Goal: Information Seeking & Learning: Learn about a topic

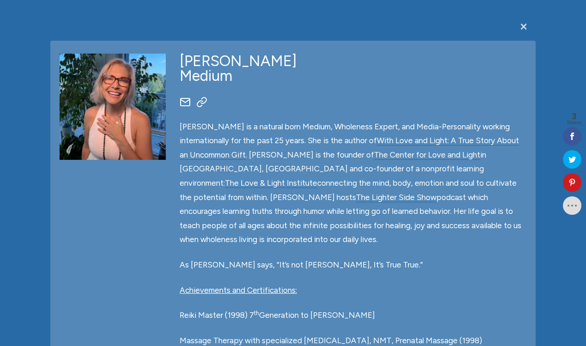
click at [524, 26] on span "×" at bounding box center [523, 26] width 9 height 18
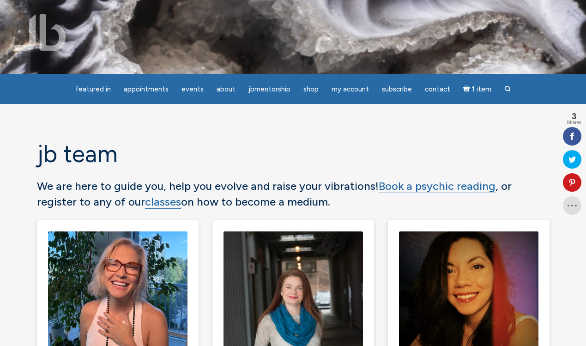
click at [56, 33] on img at bounding box center [40, 32] width 52 height 37
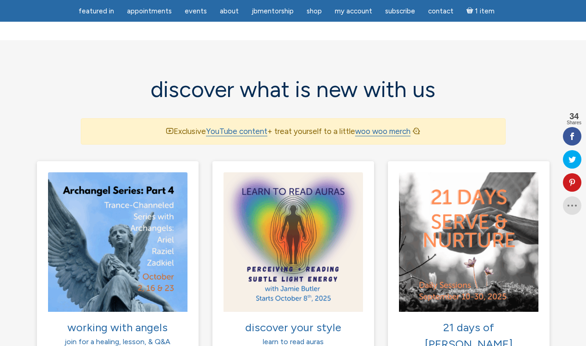
scroll to position [558, 0]
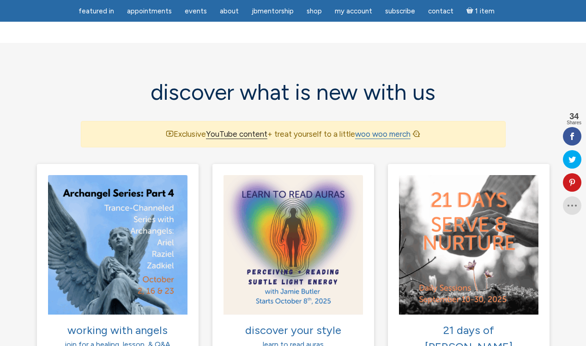
click at [238, 129] on link "YouTube content" at bounding box center [236, 134] width 61 height 10
click at [374, 129] on link "woo woo merch" at bounding box center [382, 134] width 55 height 10
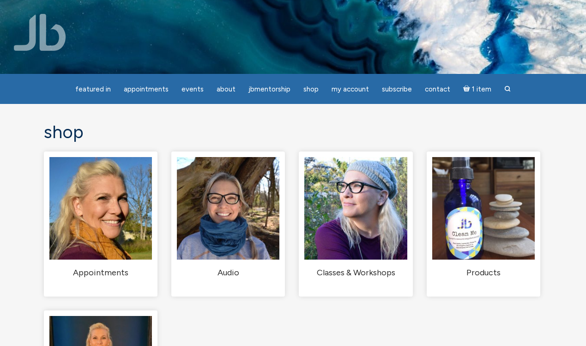
click at [40, 30] on img at bounding box center [40, 32] width 52 height 37
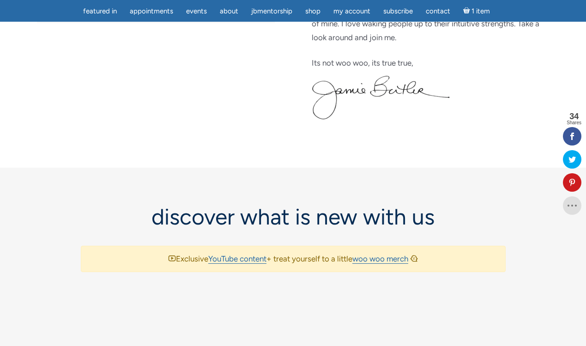
scroll to position [428, 0]
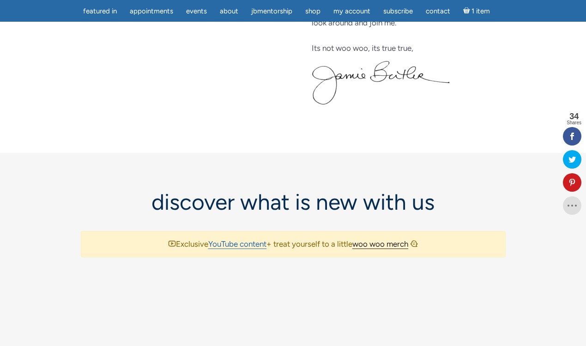
click at [385, 243] on link "woo woo merch" at bounding box center [381, 244] width 56 height 10
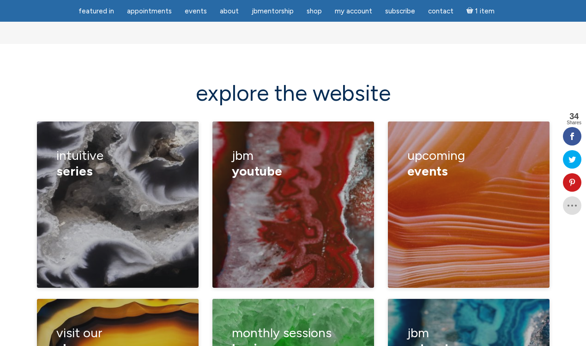
scroll to position [1256, 0]
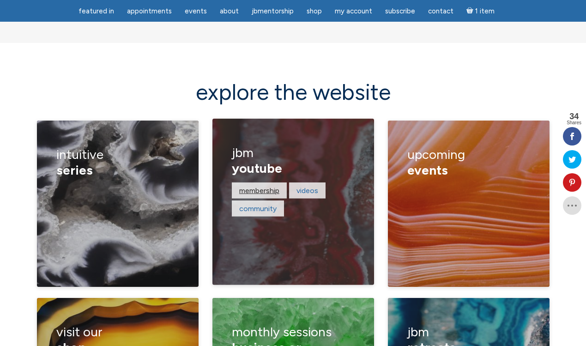
click at [257, 186] on link "Membership" at bounding box center [259, 190] width 40 height 9
click at [305, 186] on link "Videos" at bounding box center [308, 190] width 22 height 9
click at [243, 204] on link "Community" at bounding box center [257, 208] width 37 height 9
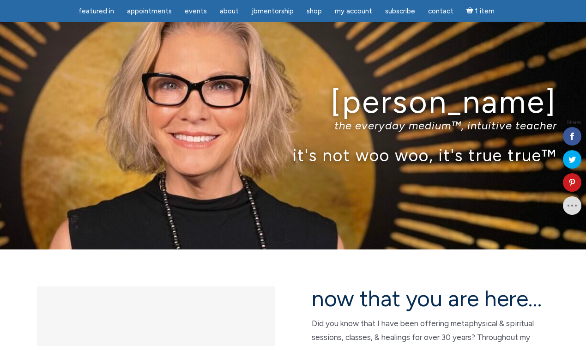
scroll to position [1286, 0]
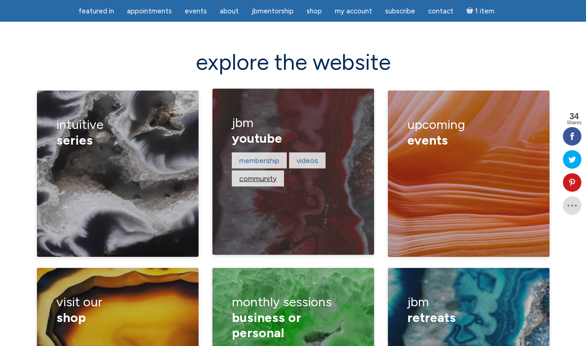
click at [254, 174] on link "Community" at bounding box center [257, 178] width 37 height 9
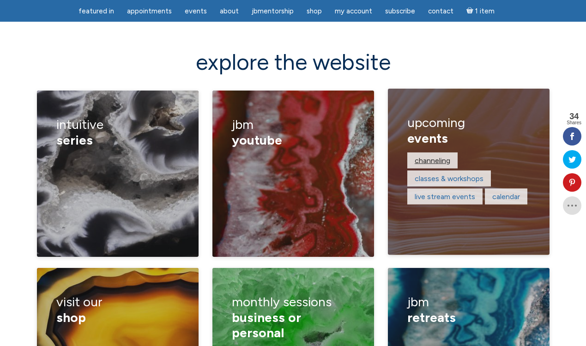
click at [421, 156] on link "channeling" at bounding box center [433, 160] width 36 height 9
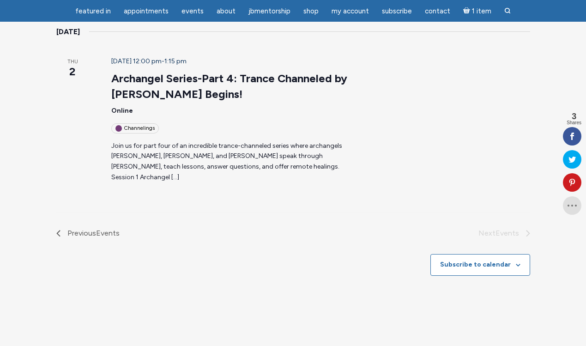
scroll to position [156, 0]
click at [491, 227] on li "Next Events" at bounding box center [411, 233] width 237 height 12
click at [83, 227] on span "Previous Events" at bounding box center [93, 233] width 52 height 12
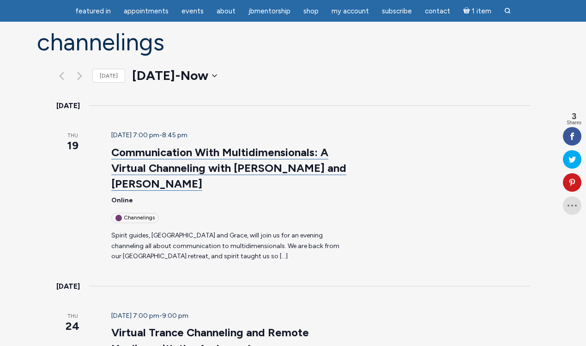
scroll to position [0, 0]
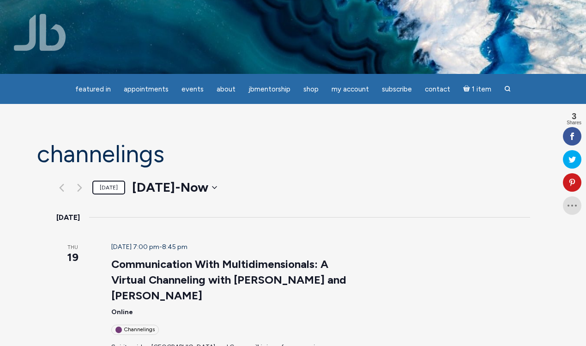
click at [108, 185] on link "Today" at bounding box center [108, 188] width 33 height 14
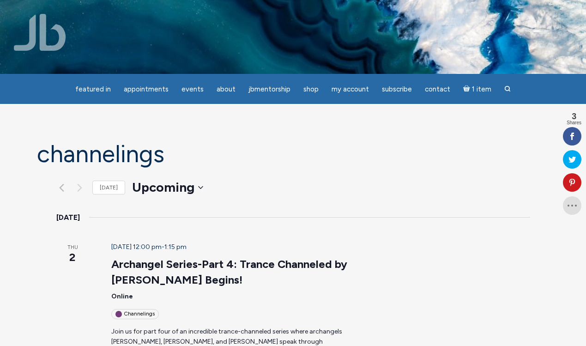
click at [56, 32] on img at bounding box center [40, 32] width 52 height 37
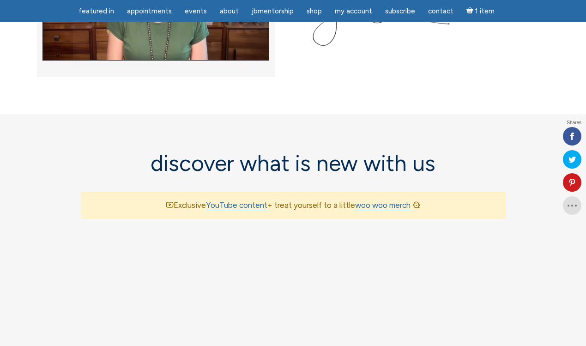
scroll to position [536, 0]
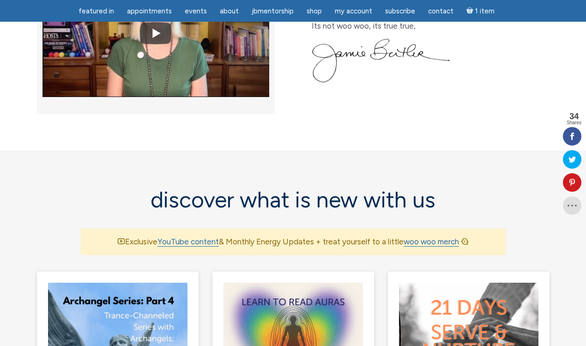
scroll to position [451, 0]
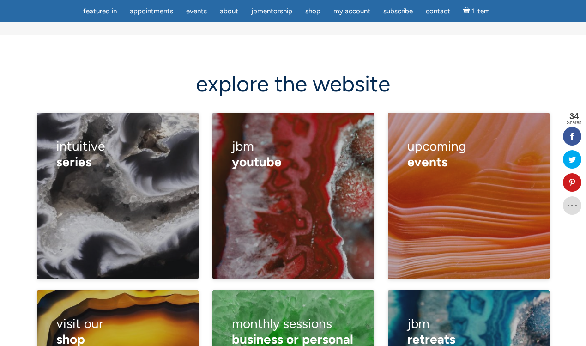
scroll to position [1250, 0]
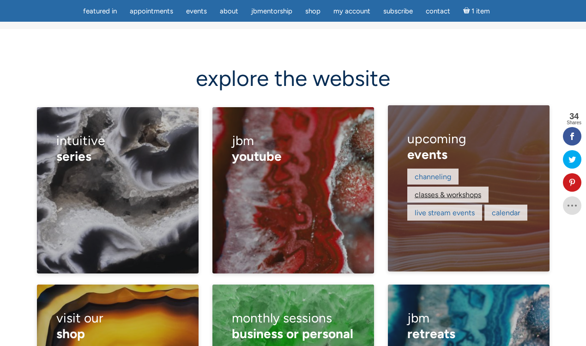
click at [433, 190] on link "classes & workshops" at bounding box center [448, 194] width 67 height 9
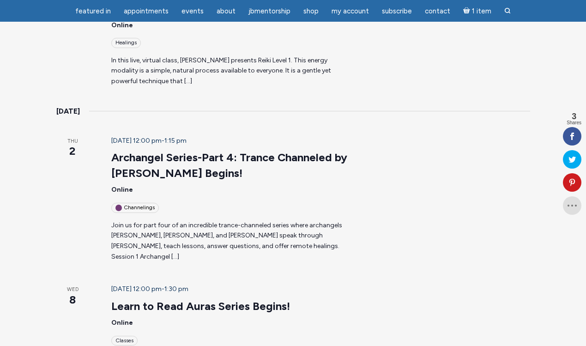
scroll to position [230, 0]
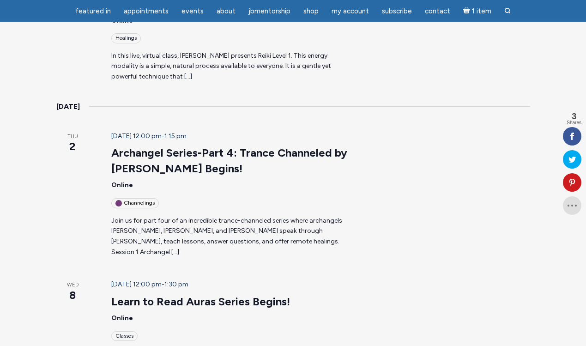
drag, startPoint x: 388, startPoint y: 246, endPoint x: 408, endPoint y: 241, distance: 21.1
click at [402, 241] on article "October 2 @ 12:00 pm - 1:15 pm Archangel Series-Part 4: Trance Channeled by Jam…" at bounding box center [309, 194] width 419 height 127
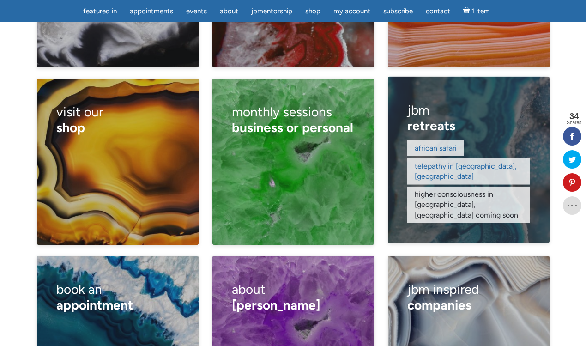
scroll to position [1459, 0]
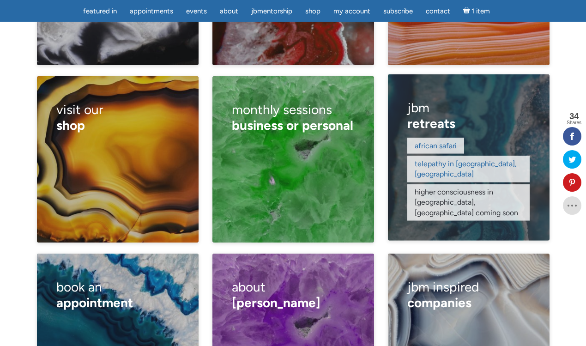
click at [477, 138] on div "African safari telepathy in Taos, NM higher consciousness in Sedona, AZ COMING …" at bounding box center [469, 180] width 122 height 85
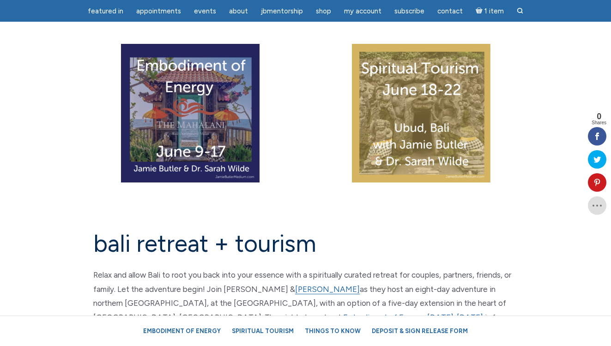
scroll to position [75, 0]
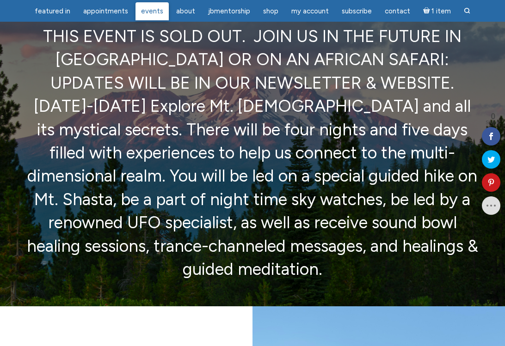
scroll to position [62, 0]
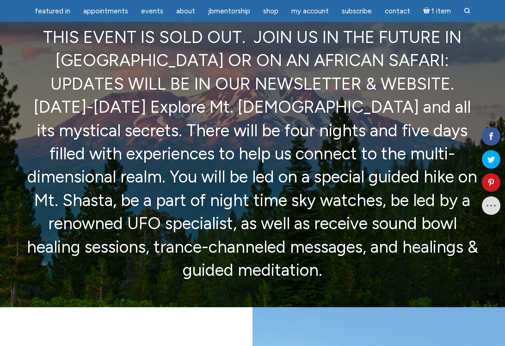
click at [130, 119] on p "THIS EVENT IS SOLD OUT. JOIN US IN THE FUTURE IN SEDONA OR ON AN AFRICAN SAFARI…" at bounding box center [252, 154] width 454 height 256
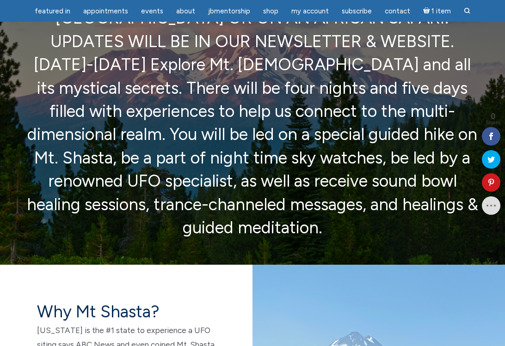
scroll to position [104, 0]
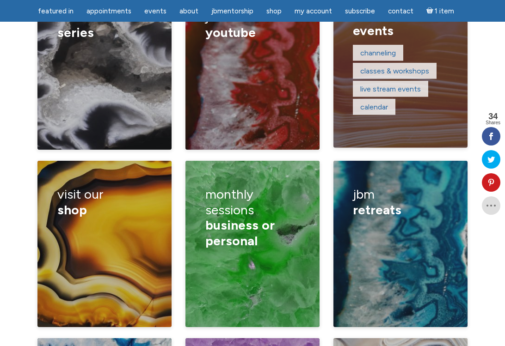
scroll to position [1419, 0]
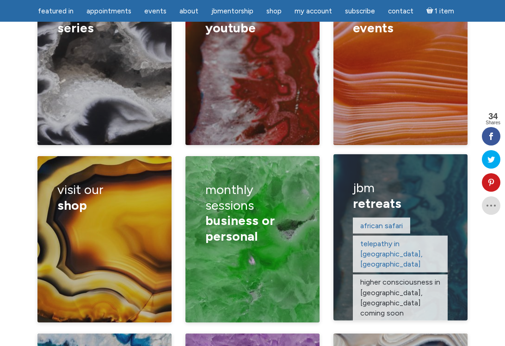
click at [379, 195] on span "retreats" at bounding box center [377, 203] width 49 height 16
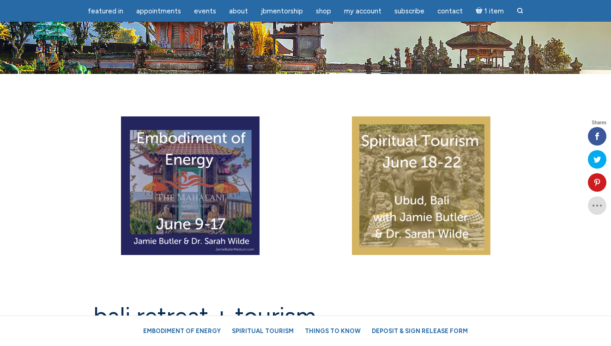
scroll to position [105, 0]
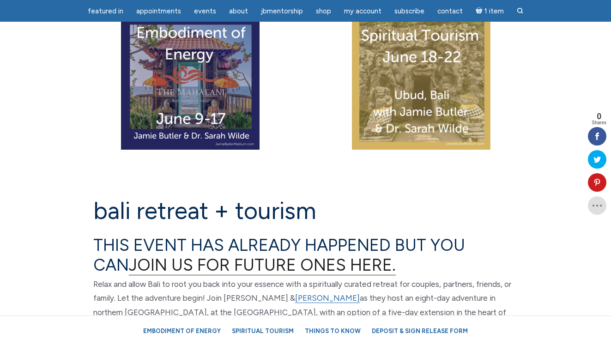
click at [266, 265] on link "JOIN US FOR FUTURE ONES HERE." at bounding box center [262, 265] width 267 height 20
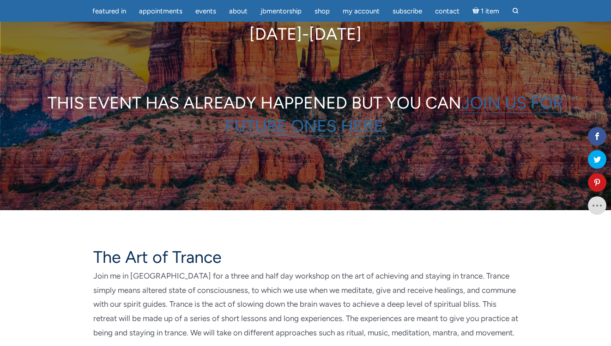
scroll to position [160, 0]
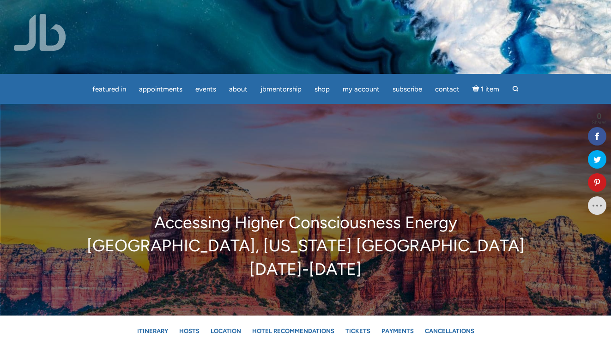
drag, startPoint x: 152, startPoint y: 222, endPoint x: 373, endPoint y: 270, distance: 225.9
click at [373, 270] on p "Accessing Higher Consciousness Energy Sedona, Arizona USA Feb. 26-28 2026" at bounding box center [305, 246] width 550 height 70
copy p "Accessing Higher Consciousness Energy Sedona, Arizona USA Feb. 26-28 2026"
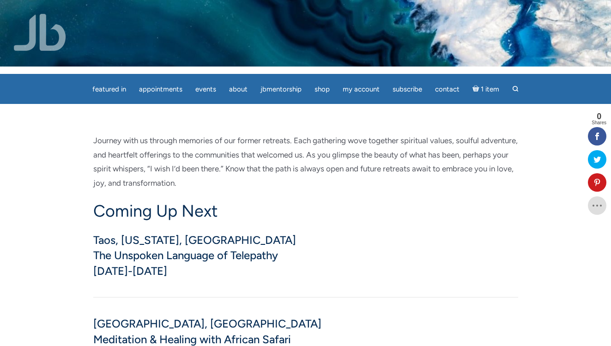
scroll to position [5, 0]
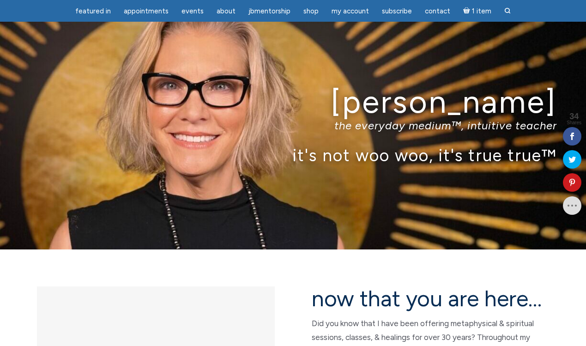
scroll to position [1266, 0]
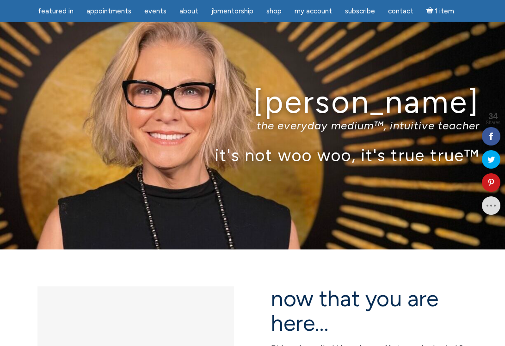
scroll to position [1419, 0]
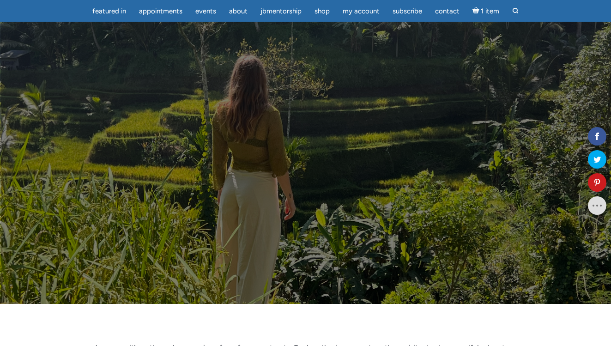
scroll to position [62, 0]
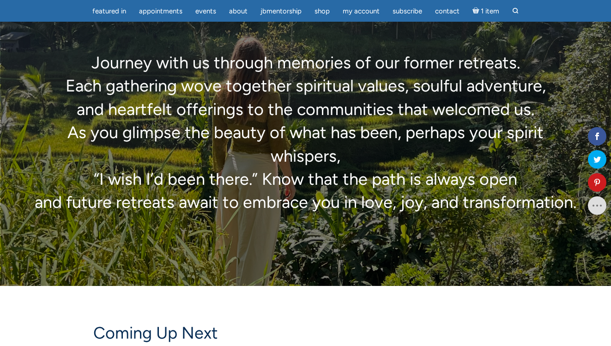
scroll to position [80, 0]
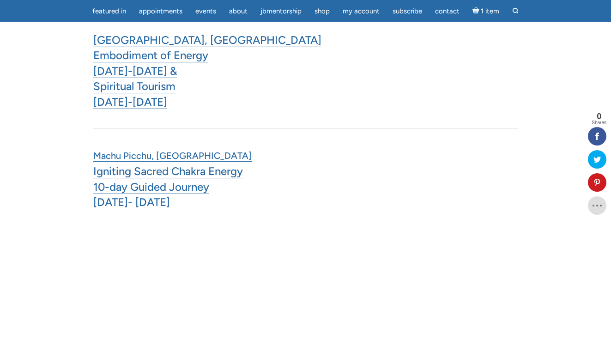
scroll to position [1111, 0]
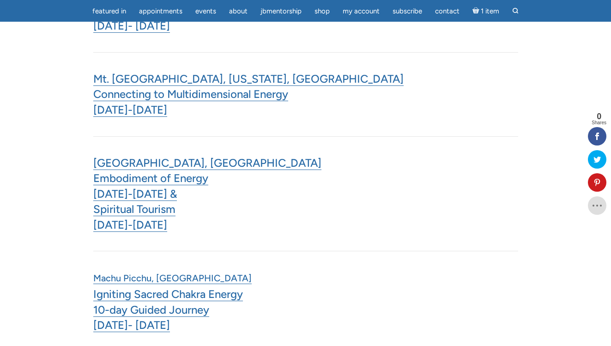
scroll to position [774, 0]
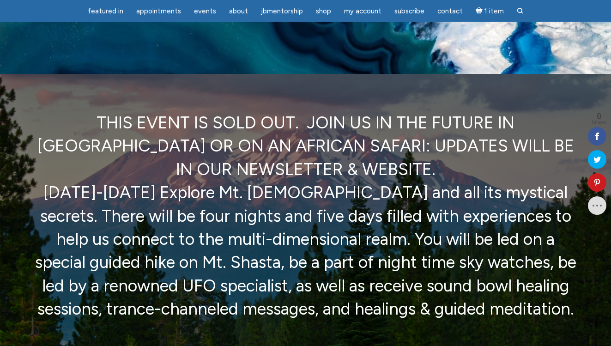
scroll to position [116, 0]
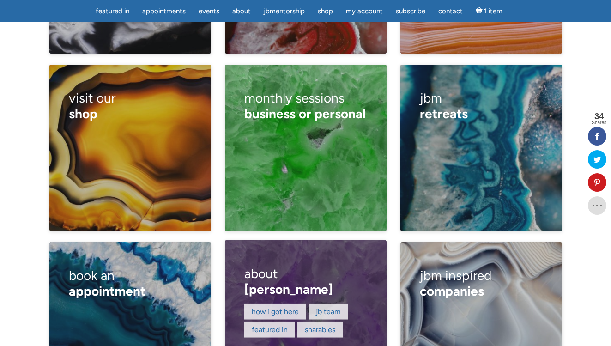
scroll to position [1465, 0]
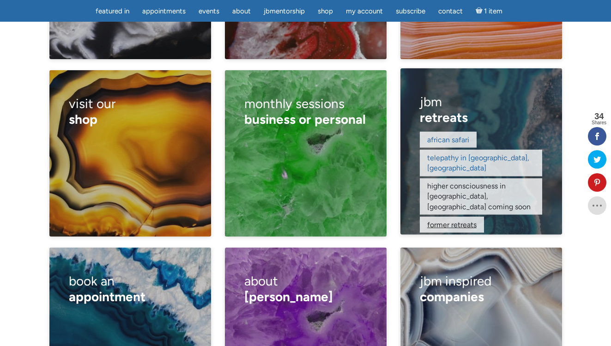
click at [439, 220] on link "former retreats" at bounding box center [451, 224] width 49 height 9
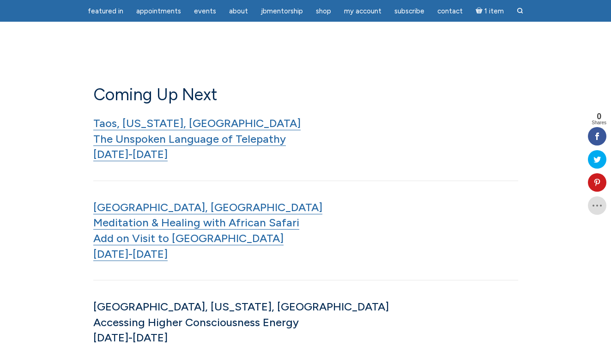
scroll to position [587, 0]
click at [165, 145] on h5 "Taos, [US_STATE], [GEOGRAPHIC_DATA] The Unspoken Language of Telepathy [DATE]-[…" at bounding box center [305, 138] width 425 height 47
click at [163, 139] on link "The Unspoken Language of Telepathy" at bounding box center [189, 139] width 193 height 14
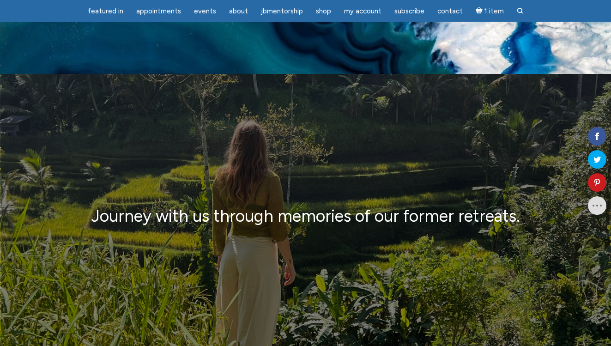
scroll to position [617, 0]
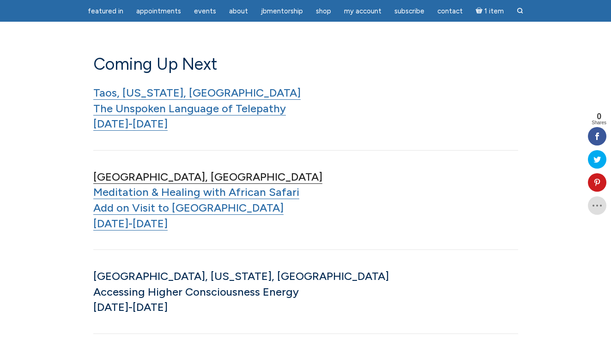
click at [139, 179] on link "Tanzania, Africa" at bounding box center [207, 177] width 229 height 14
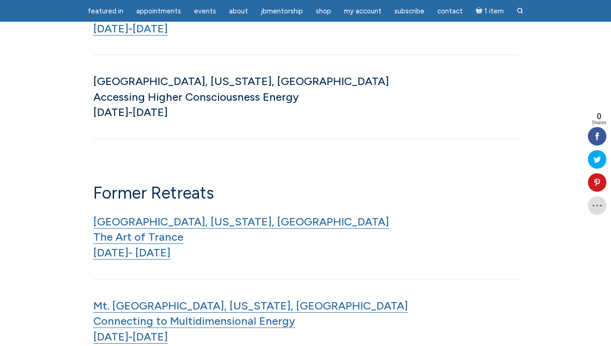
scroll to position [814, 0]
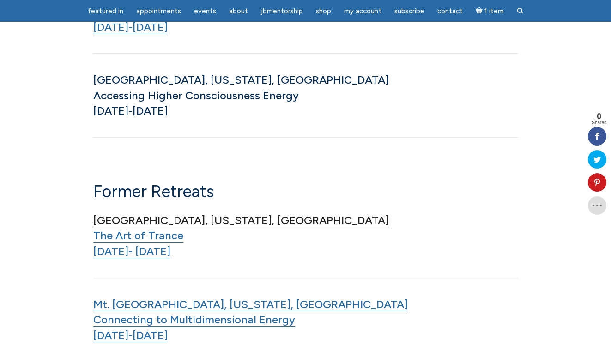
click at [126, 222] on link "[GEOGRAPHIC_DATA], [US_STATE], [GEOGRAPHIC_DATA]" at bounding box center [241, 220] width 296 height 14
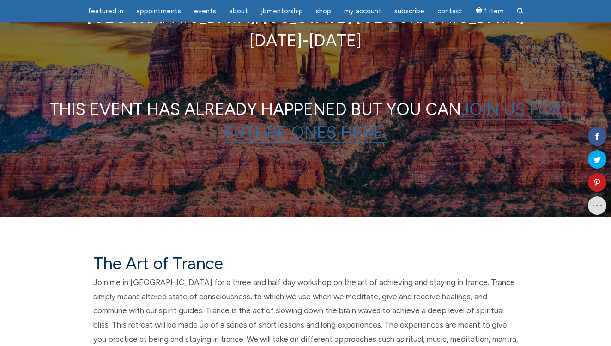
scroll to position [161, 0]
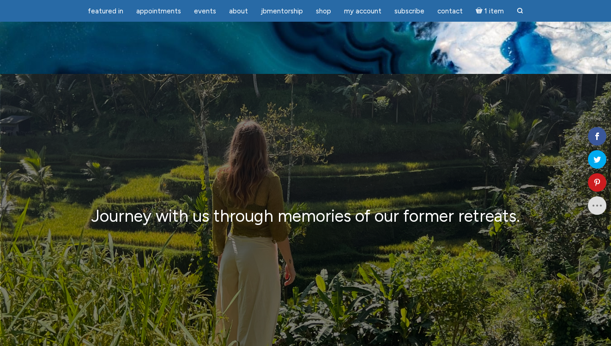
scroll to position [844, 0]
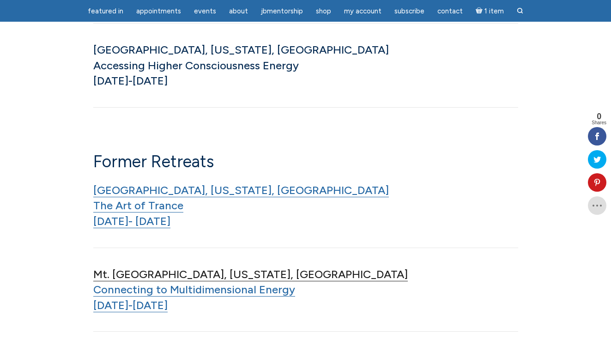
click at [118, 274] on link "Mt. Shasta, California, USA" at bounding box center [250, 275] width 315 height 14
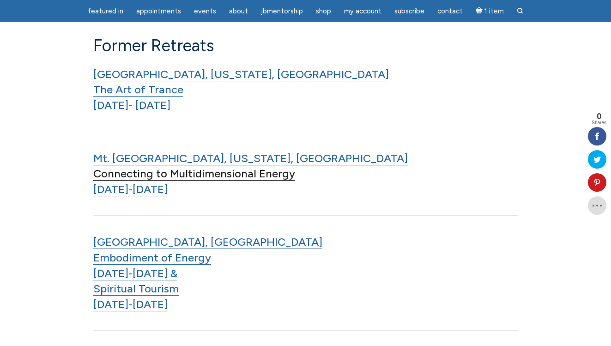
scroll to position [967, 0]
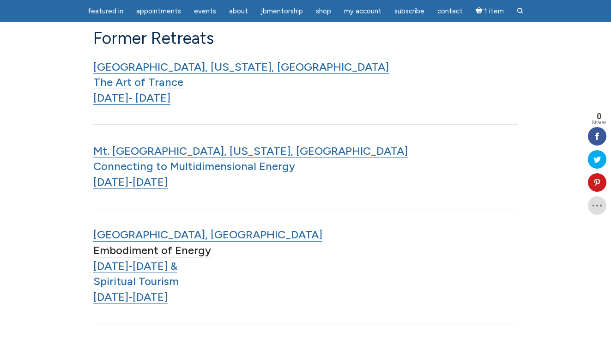
click at [112, 250] on link "Embodiment of Energy" at bounding box center [152, 251] width 118 height 14
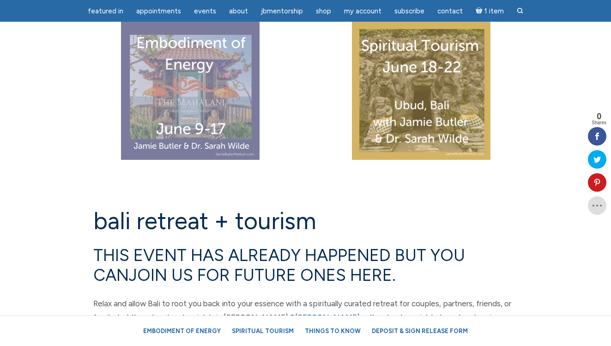
scroll to position [97, 0]
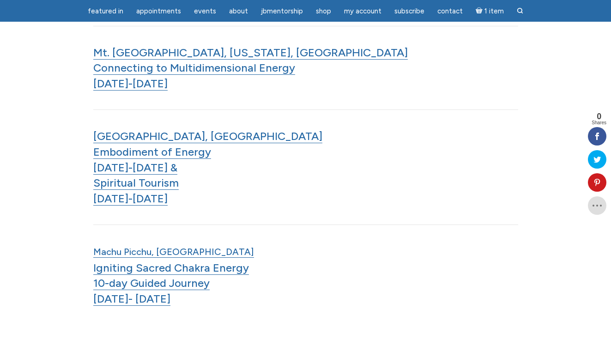
scroll to position [1069, 0]
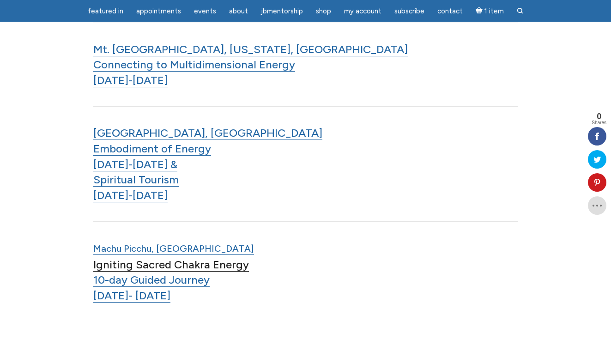
click at [114, 261] on link "Igniting Sacred Chakra Energy" at bounding box center [171, 265] width 156 height 14
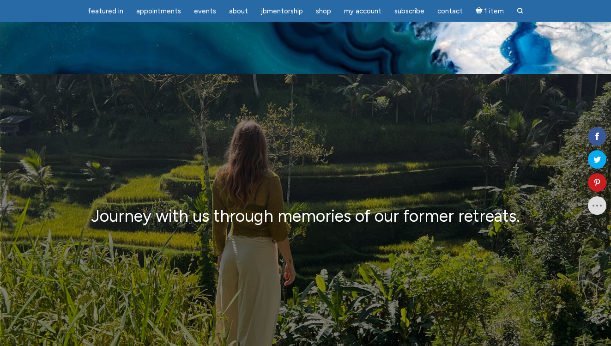
scroll to position [1099, 0]
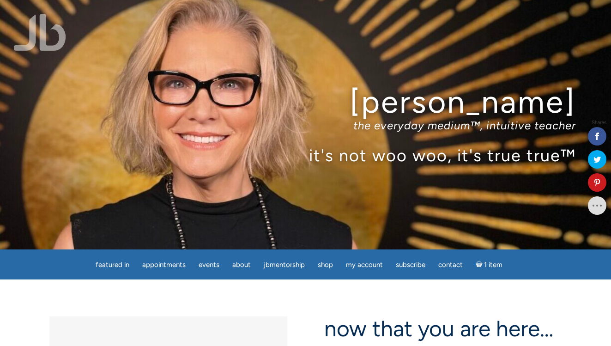
scroll to position [1495, 0]
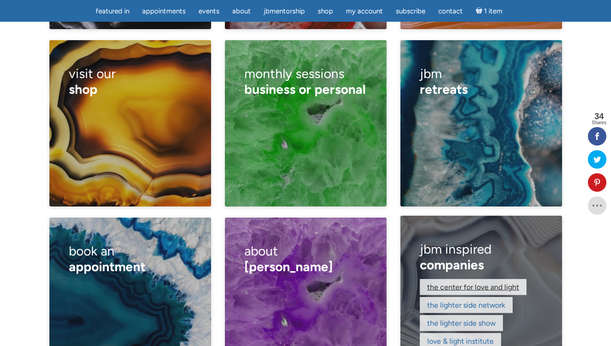
click at [463, 282] on link "The Center for Love and Light" at bounding box center [473, 286] width 92 height 9
click at [444, 300] on link "The Lighter Side Network" at bounding box center [466, 304] width 78 height 9
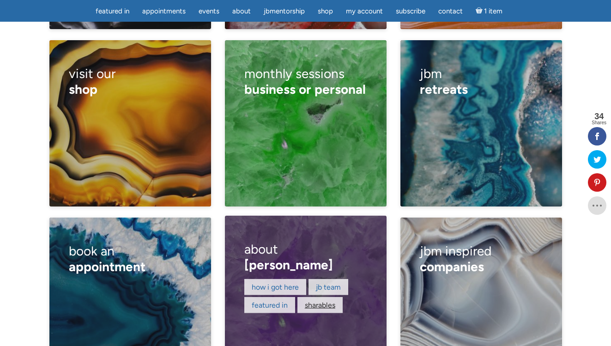
click at [321, 300] on link "sharables" at bounding box center [320, 304] width 30 height 9
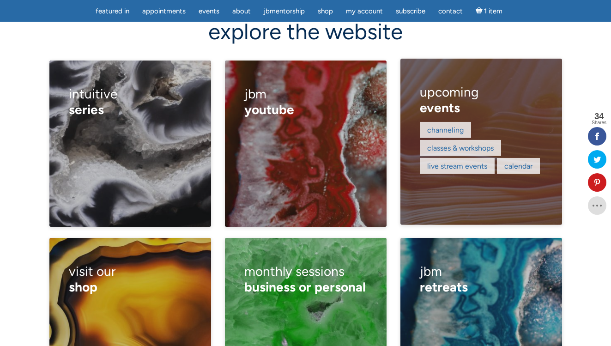
scroll to position [1297, 0]
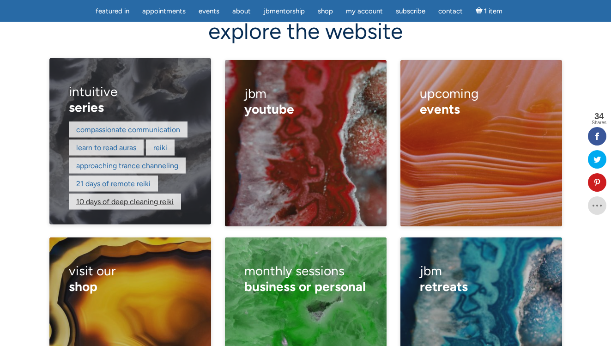
click at [130, 197] on link "10 days of deep cleaning reiki" at bounding box center [124, 201] width 97 height 9
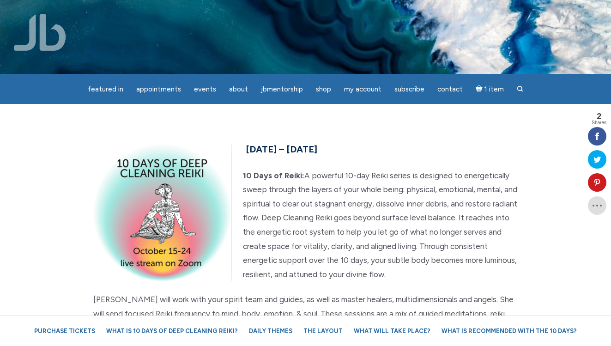
click at [30, 37] on img at bounding box center [40, 32] width 52 height 37
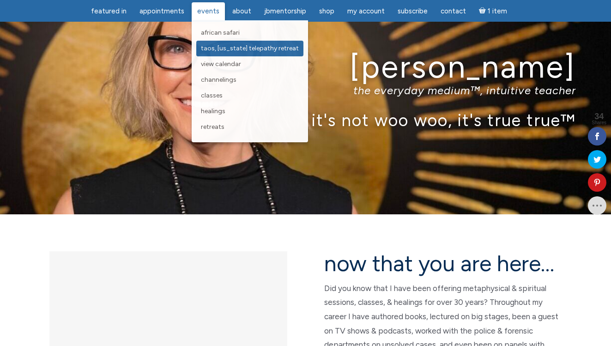
scroll to position [36, 0]
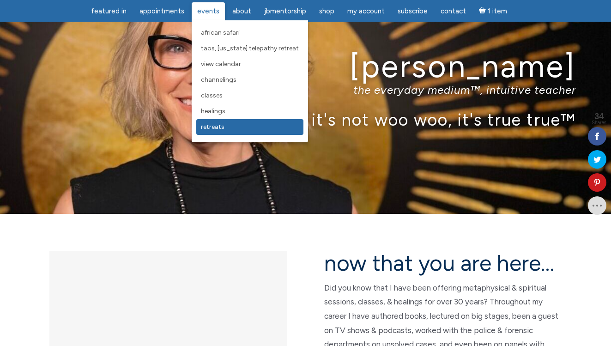
click at [212, 128] on span "Retreats" at bounding box center [213, 127] width 24 height 8
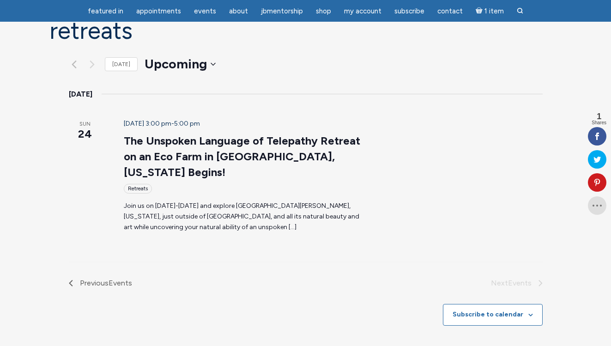
scroll to position [94, 0]
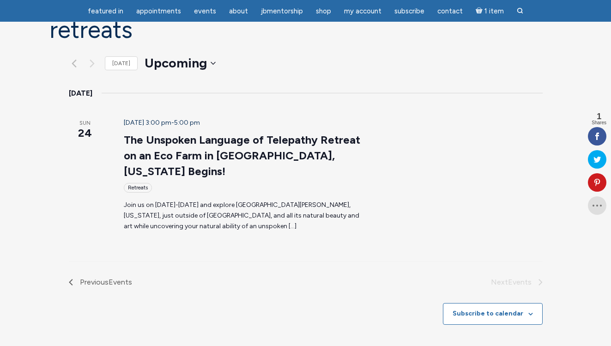
click at [520, 276] on li "Next Events" at bounding box center [424, 282] width 237 height 12
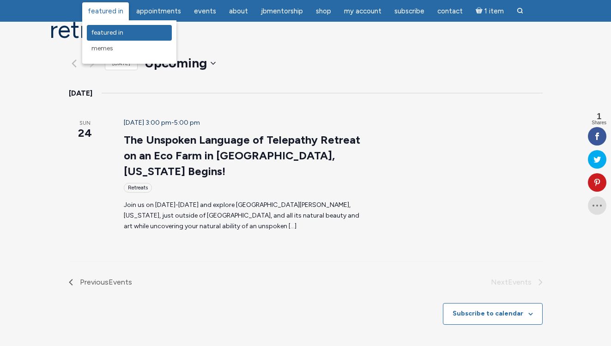
click at [106, 31] on span "featured in" at bounding box center [107, 33] width 32 height 8
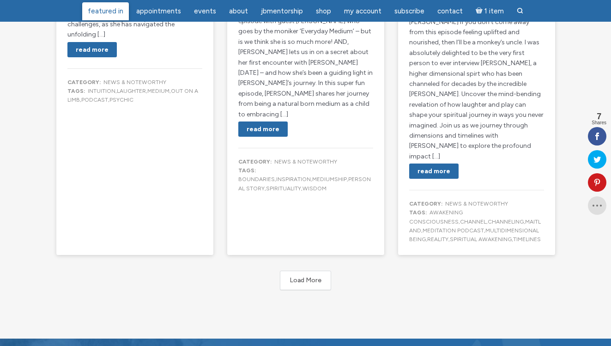
scroll to position [800, 0]
click at [301, 270] on button "Load More" at bounding box center [305, 279] width 51 height 19
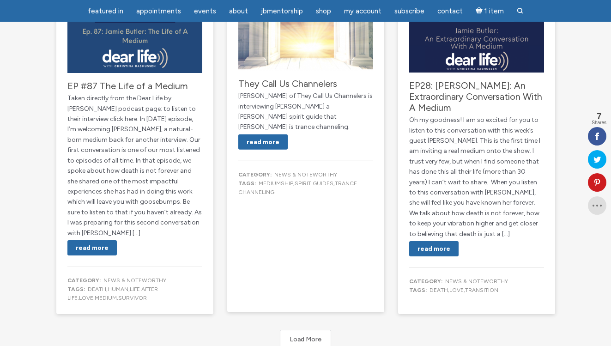
scroll to position [1624, 0]
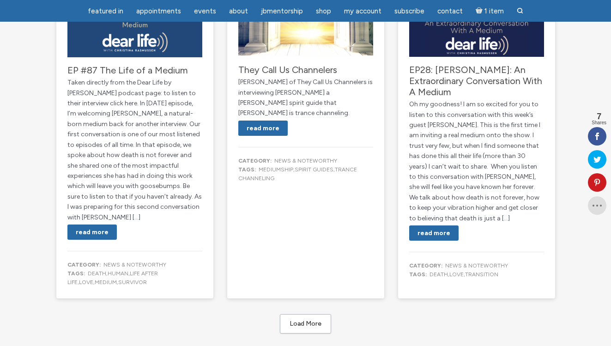
click at [300, 314] on button "Load More" at bounding box center [305, 323] width 51 height 19
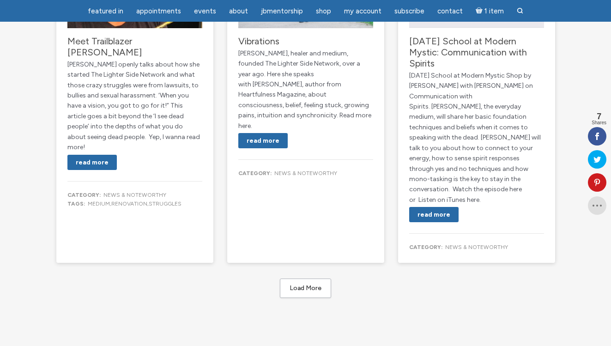
scroll to position [2458, 0]
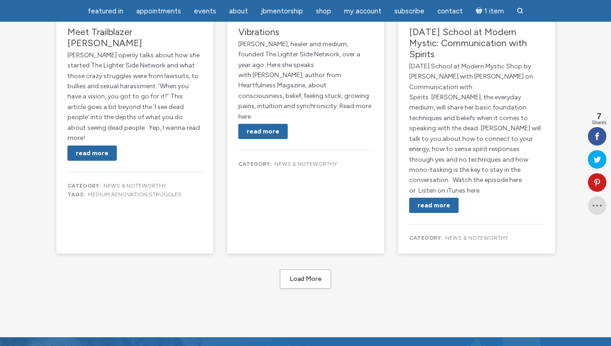
click at [302, 269] on button "Load More" at bounding box center [305, 278] width 51 height 19
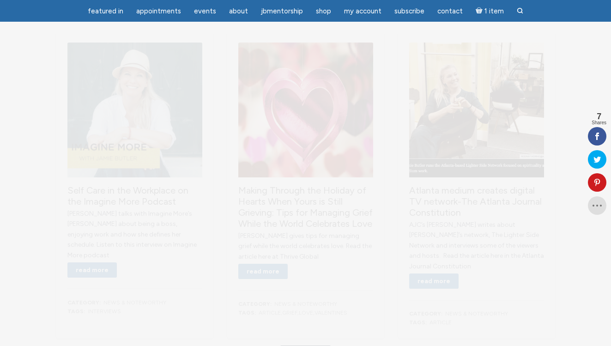
scroll to position [3109, 0]
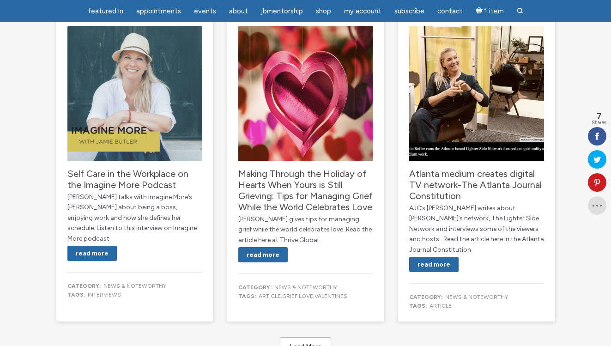
click at [298, 337] on button "Load More" at bounding box center [305, 346] width 51 height 19
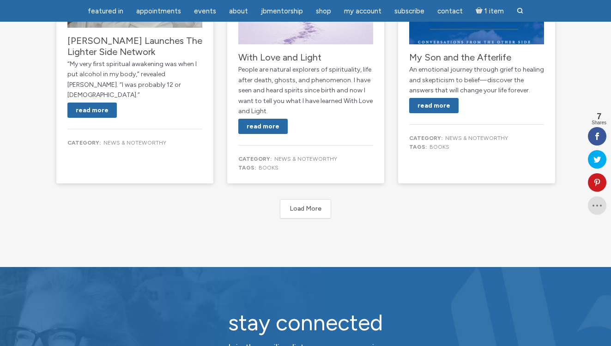
scroll to position [3875, 0]
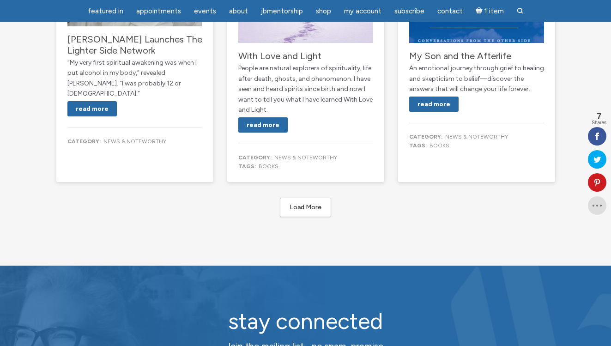
click at [310, 198] on button "Load More" at bounding box center [305, 207] width 51 height 19
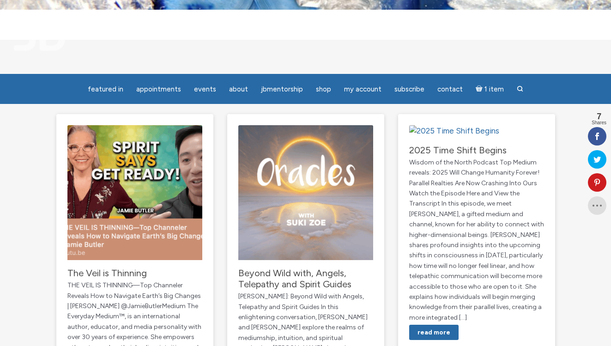
scroll to position [0, 0]
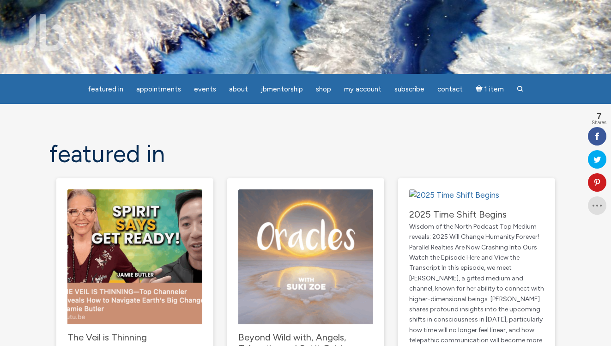
click at [49, 41] on img at bounding box center [40, 32] width 52 height 37
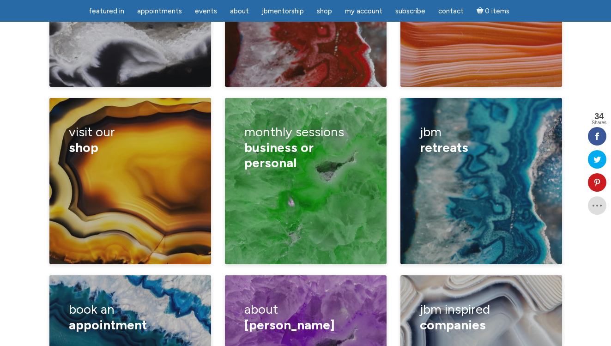
scroll to position [1455, 0]
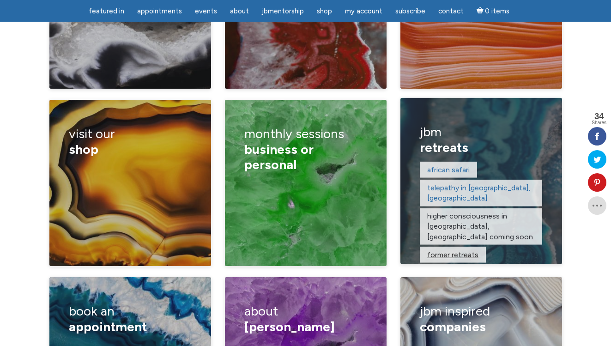
click at [451, 250] on link "former retreats" at bounding box center [452, 254] width 51 height 9
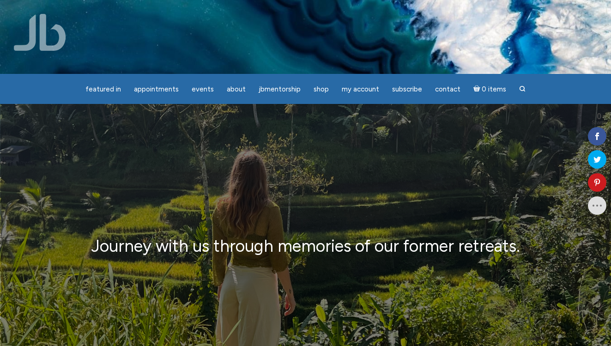
click at [33, 36] on img at bounding box center [40, 32] width 52 height 37
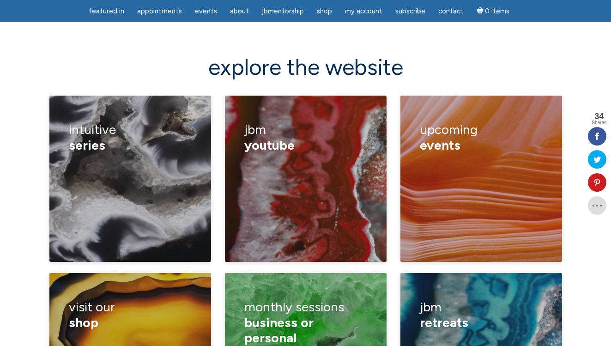
scroll to position [1284, 0]
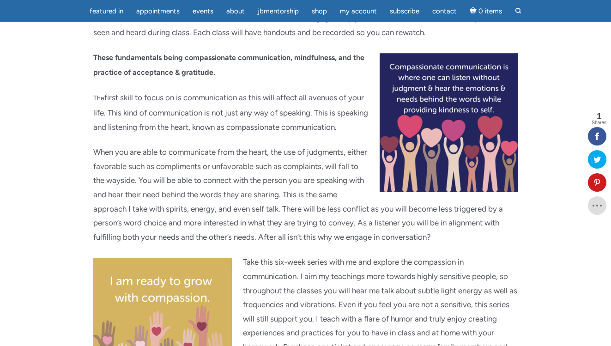
click at [442, 157] on img "main" at bounding box center [449, 122] width 139 height 139
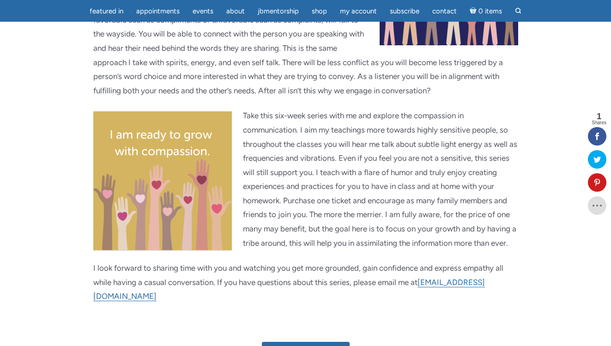
scroll to position [377, 0]
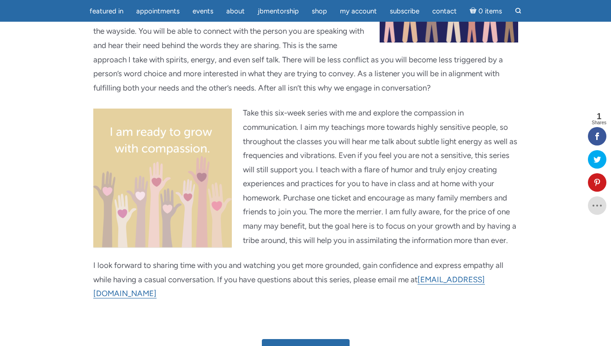
click at [160, 166] on img "main" at bounding box center [162, 179] width 139 height 140
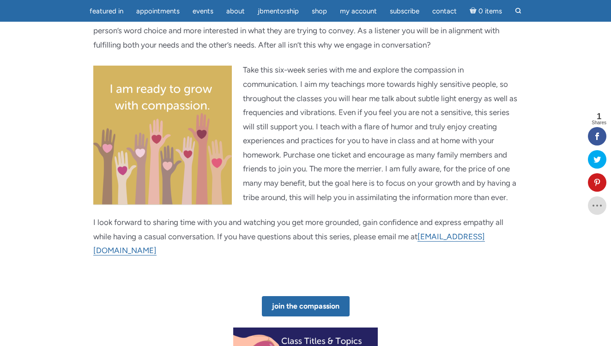
scroll to position [413, 0]
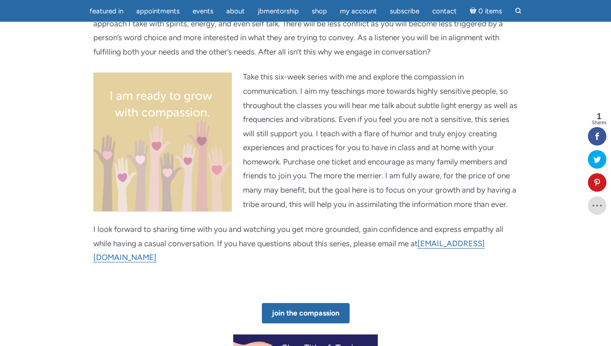
click at [109, 195] on img "main" at bounding box center [162, 143] width 139 height 140
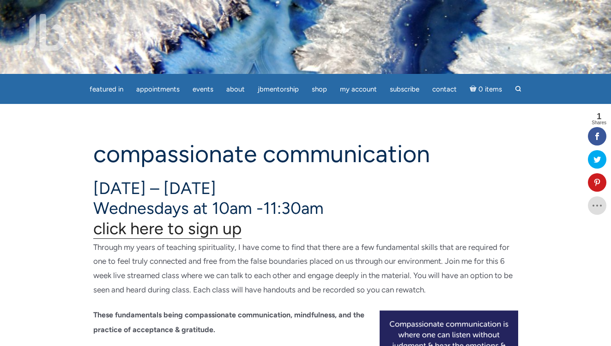
click at [177, 226] on link "click here to sign up" at bounding box center [167, 229] width 148 height 20
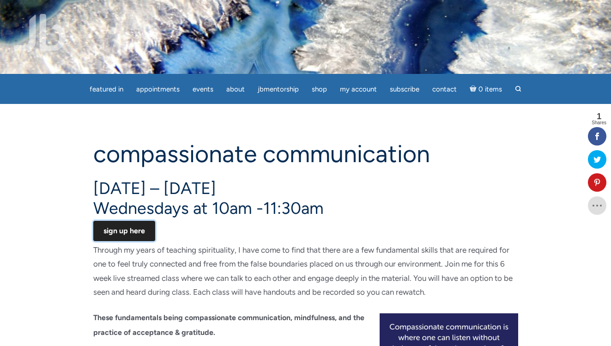
click at [110, 231] on link "SIGN UP HERE" at bounding box center [124, 231] width 62 height 20
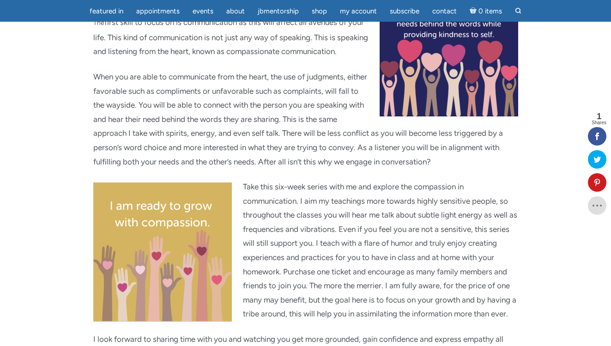
scroll to position [306, 0]
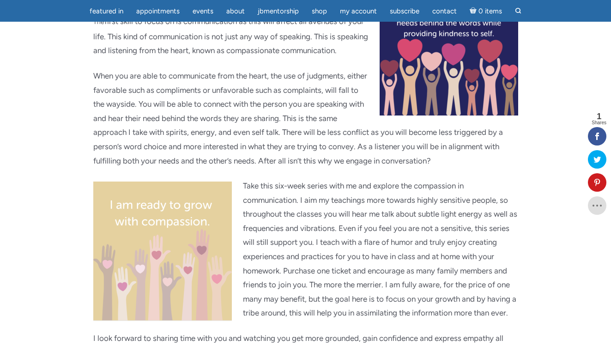
click at [132, 226] on img "main" at bounding box center [162, 252] width 139 height 140
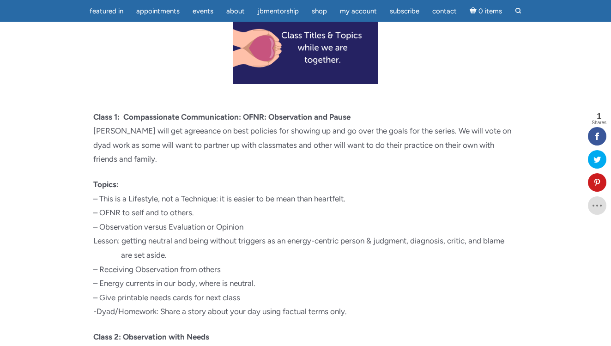
scroll to position [698, 0]
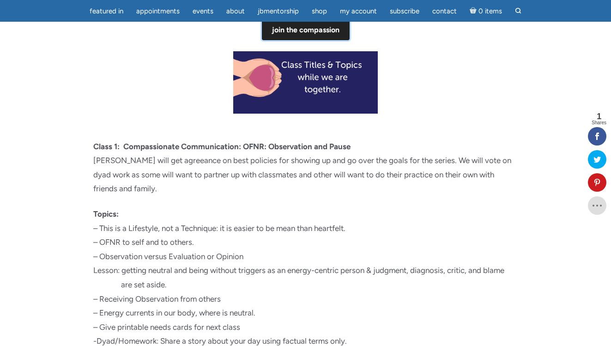
click at [272, 40] on link "JOIN THE COMPASSION" at bounding box center [306, 30] width 88 height 20
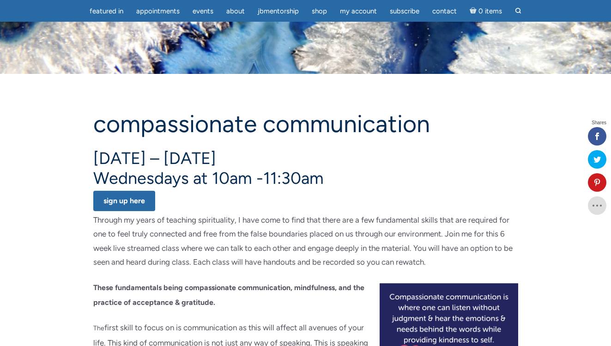
scroll to position [726, 0]
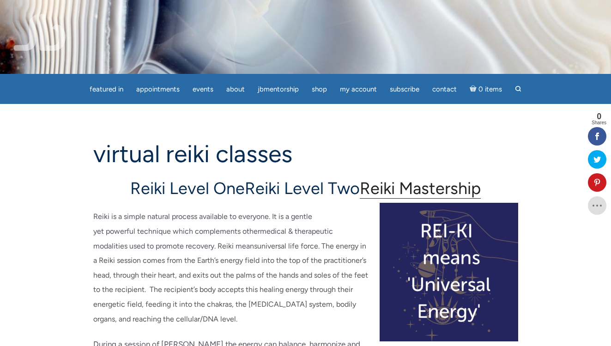
click at [481, 181] on link "Reiki Mastership" at bounding box center [420, 188] width 121 height 20
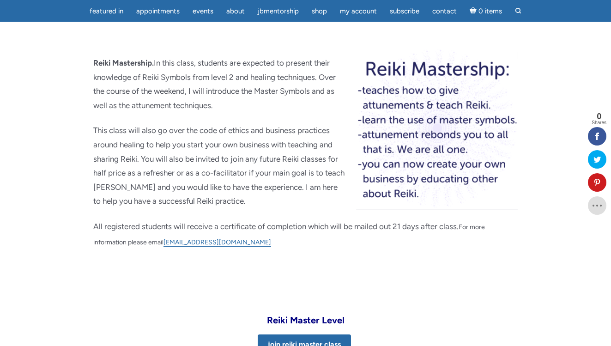
scroll to position [1322, 0]
click at [320, 334] on link "JOIN REIKI MASTER CLASS" at bounding box center [304, 344] width 93 height 20
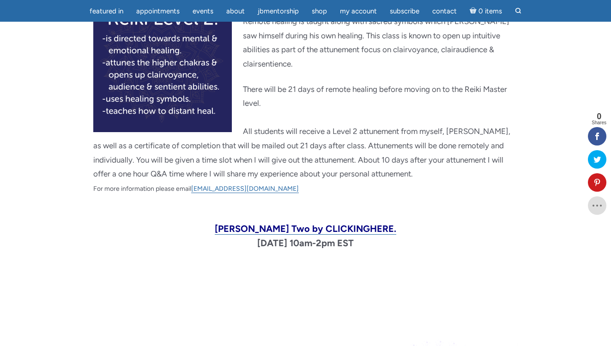
scroll to position [1026, 0]
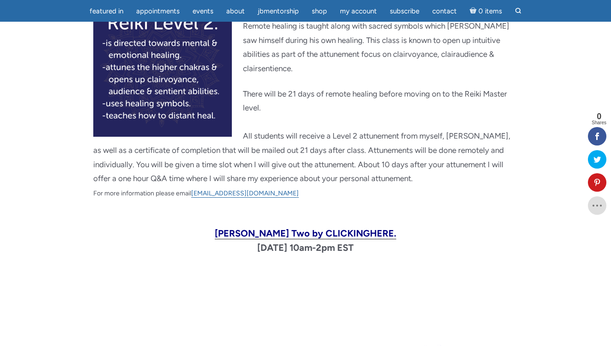
click at [286, 228] on span "Join Reiki Two by CLICKING HERE." at bounding box center [306, 233] width 182 height 11
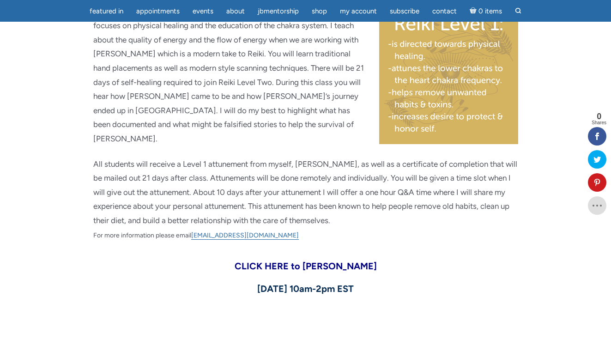
scroll to position [643, 0]
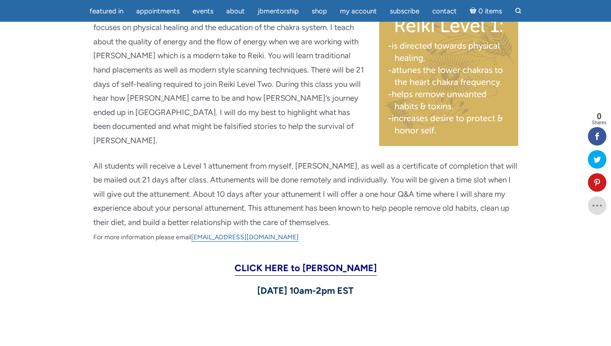
click at [274, 262] on strong "CLICK HERE to [PERSON_NAME]" at bounding box center [306, 267] width 142 height 11
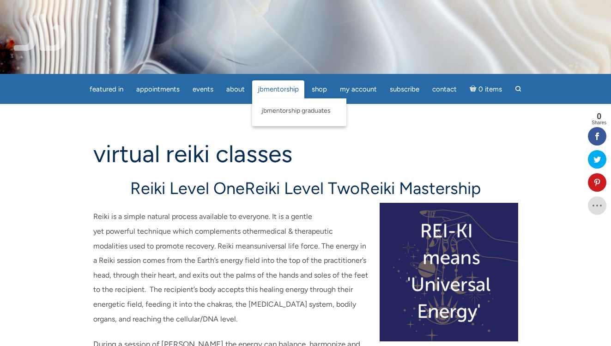
click at [274, 89] on span "JBMentorship" at bounding box center [278, 89] width 41 height 8
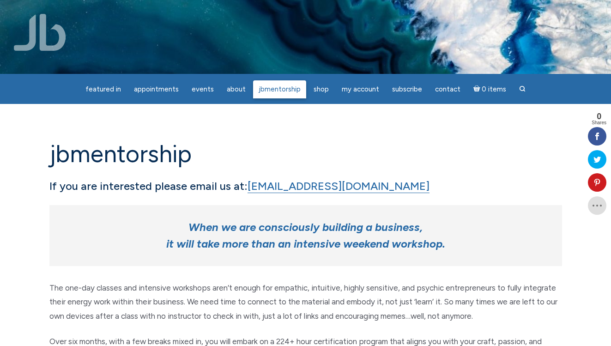
click at [274, 88] on span "JBMentorship" at bounding box center [280, 89] width 42 height 8
click at [279, 110] on span "JBMentorship Graduates" at bounding box center [298, 111] width 73 height 8
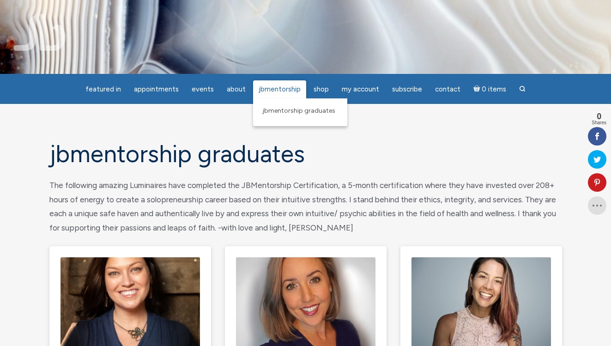
click at [279, 88] on span "JBMentorship" at bounding box center [280, 89] width 42 height 8
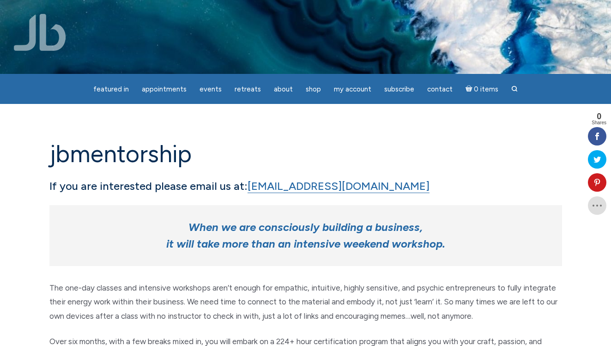
click at [316, 141] on h1 "JBMentorship" at bounding box center [305, 154] width 513 height 26
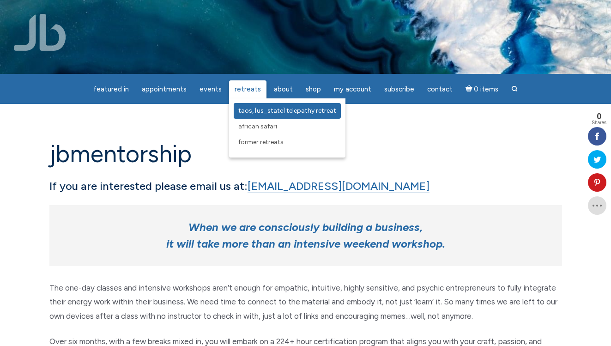
click at [255, 108] on span "Taos, [US_STATE] Telepathy Retreat" at bounding box center [287, 111] width 98 height 8
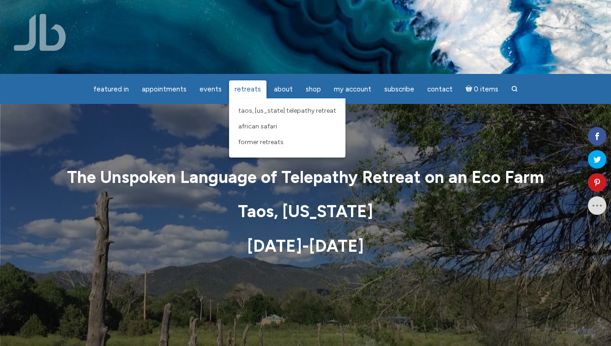
click at [247, 91] on span "Retreats" at bounding box center [248, 89] width 26 height 8
click at [249, 125] on span "African Safari" at bounding box center [257, 126] width 39 height 8
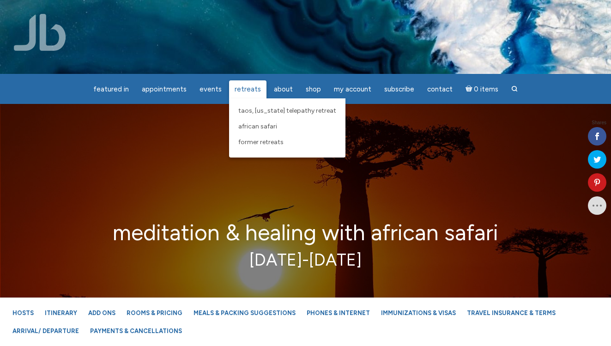
click at [244, 93] on link "Retreats" at bounding box center [247, 89] width 37 height 18
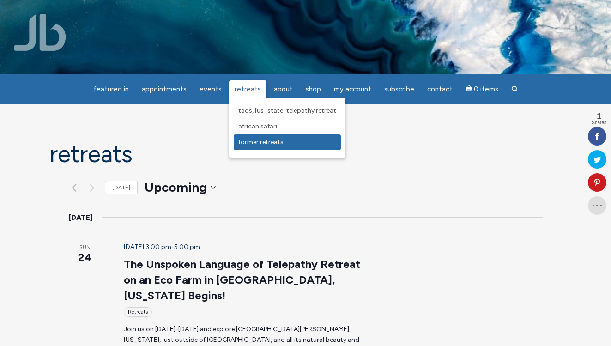
click at [256, 146] on link "Former Retreats" at bounding box center [287, 142] width 107 height 16
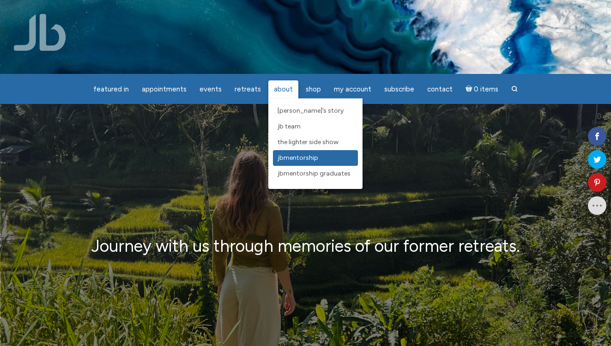
click at [300, 157] on span "JBMentorship" at bounding box center [298, 158] width 41 height 8
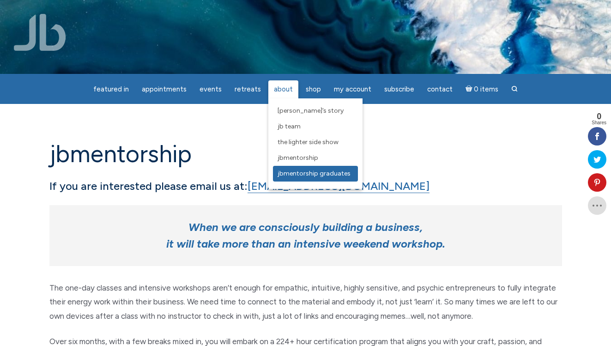
click at [294, 175] on span "JBMentorship Graduates" at bounding box center [314, 174] width 73 height 8
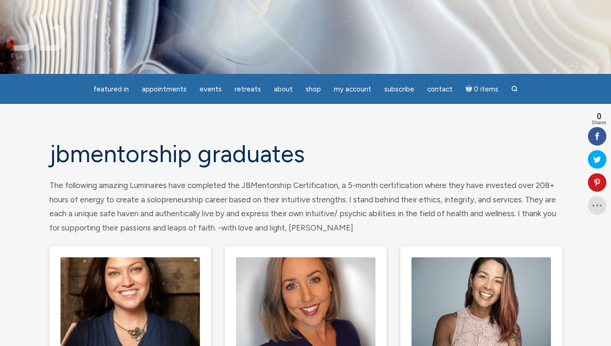
click at [50, 36] on img at bounding box center [40, 32] width 52 height 37
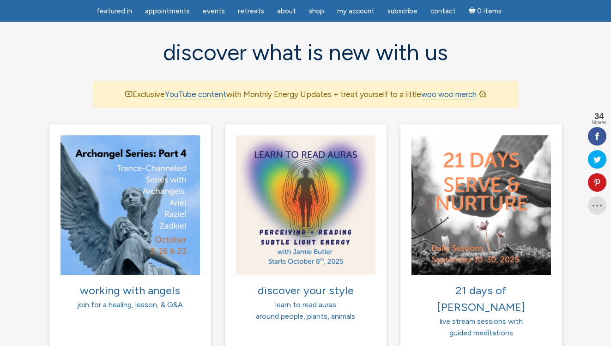
scroll to position [598, 0]
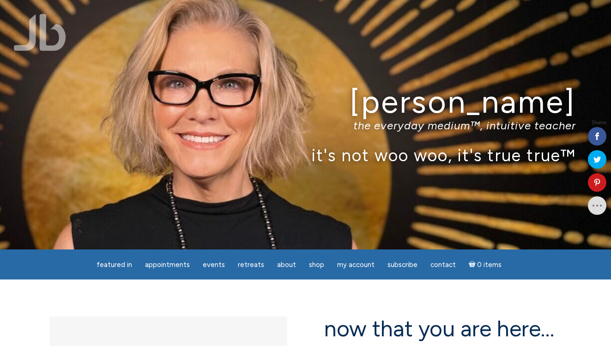
scroll to position [628, 0]
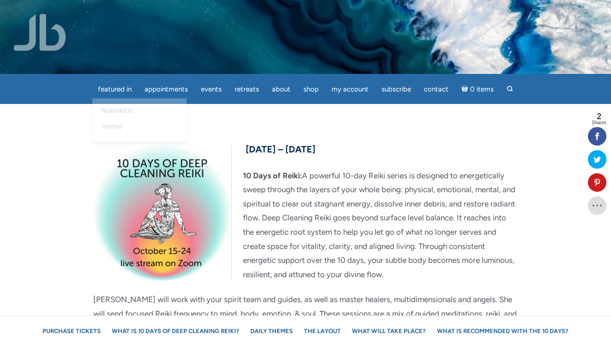
click at [88, 122] on section "October 15th – 24th, 2025 10 Days of Reiki: A powerful 10-day Reiki series is d…" at bounding box center [305, 327] width 611 height 446
click at [48, 35] on img at bounding box center [40, 32] width 52 height 37
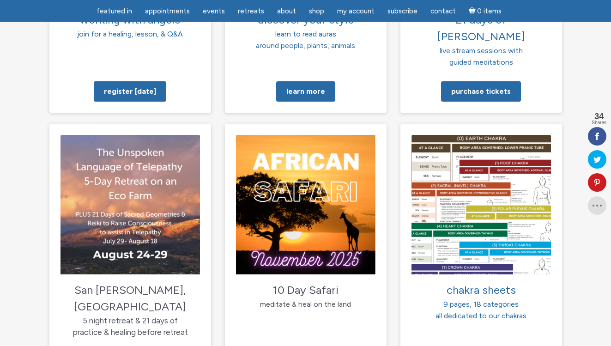
scroll to position [865, 0]
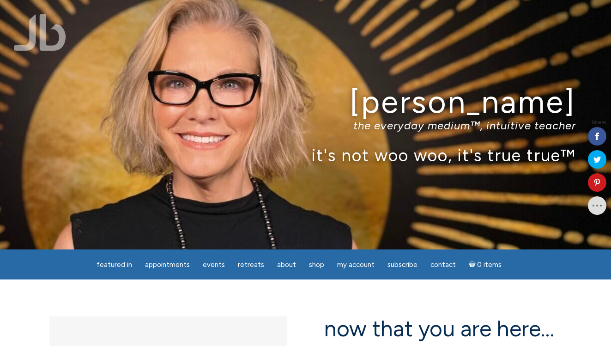
scroll to position [865, 0]
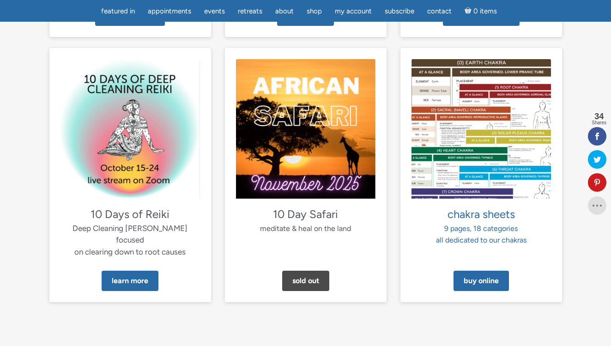
scroll to position [934, 0]
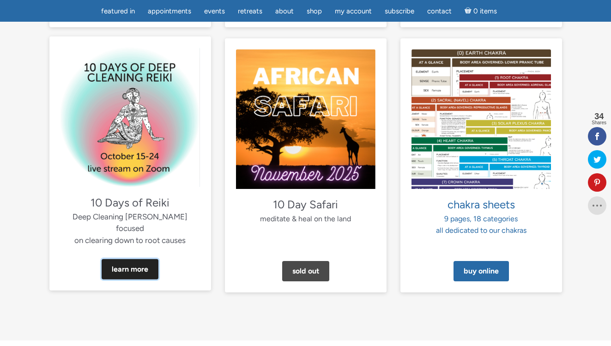
click at [121, 259] on link "Learn More" at bounding box center [130, 269] width 57 height 20
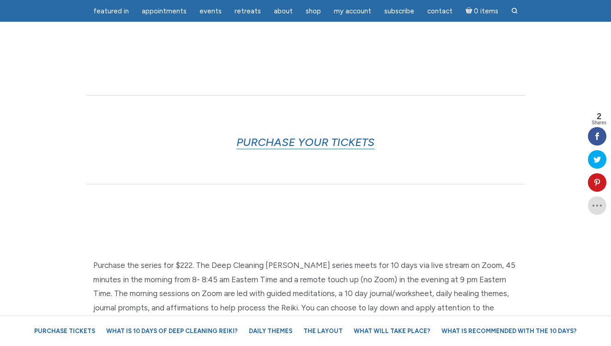
scroll to position [292, 0]
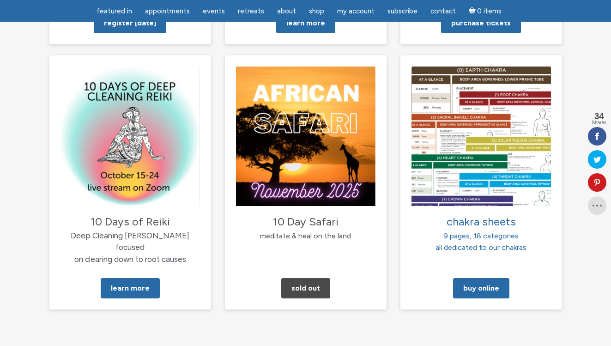
scroll to position [938, 0]
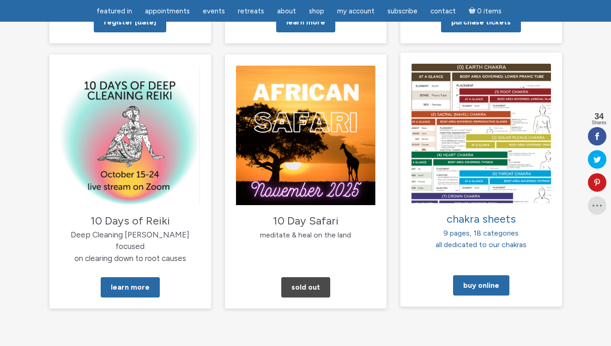
click at [480, 210] on p "chakra sheets 9 pages, 18 categories all dedicated to our chakras" at bounding box center [482, 230] width 140 height 40
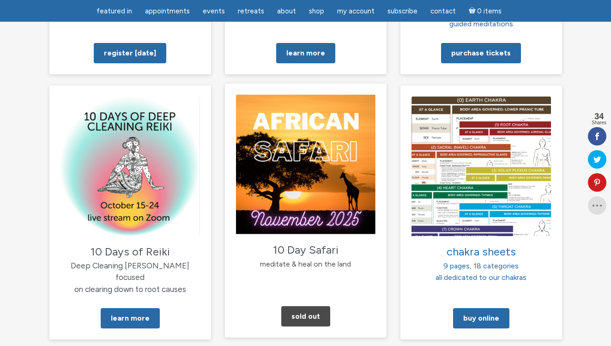
scroll to position [908, 0]
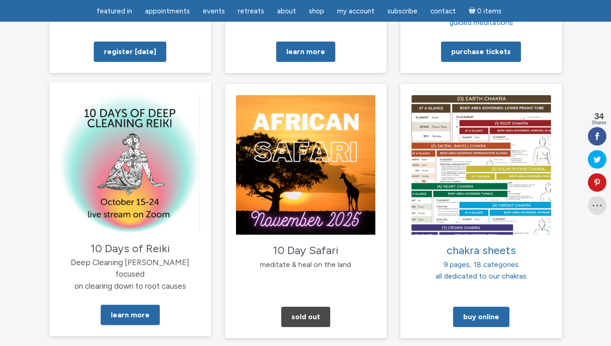
click at [124, 241] on span "10 Days of Reiki" at bounding box center [130, 247] width 79 height 13
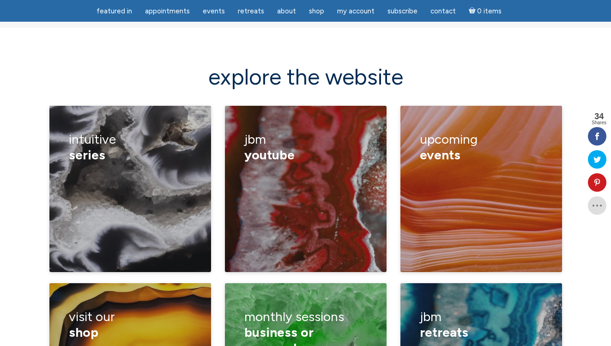
scroll to position [1267, 0]
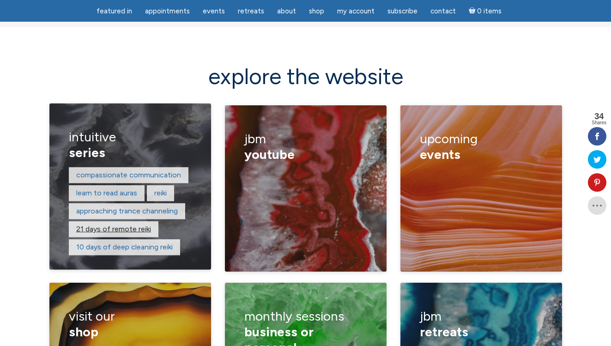
click at [116, 225] on link "21 days of remote reiki" at bounding box center [113, 229] width 75 height 9
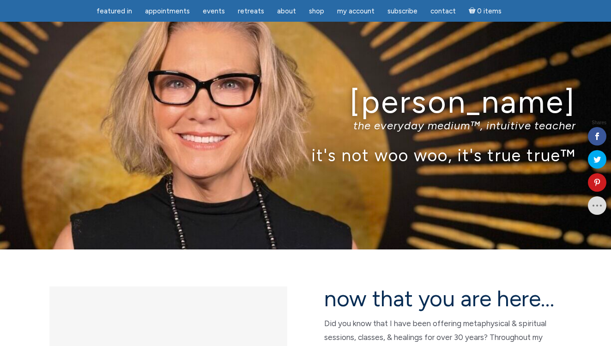
scroll to position [1267, 0]
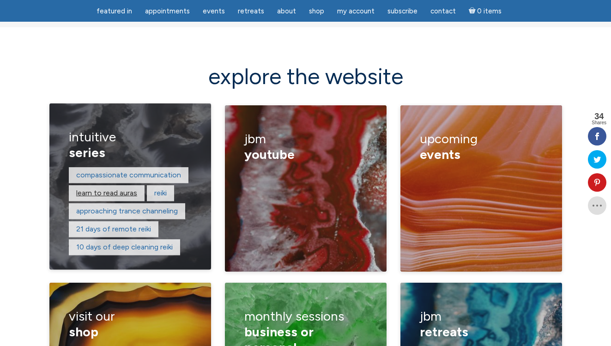
click at [106, 189] on link "learn to read auras" at bounding box center [106, 193] width 61 height 9
click at [161, 189] on link "reiki" at bounding box center [160, 193] width 12 height 9
click at [116, 207] on link "approaching trance channeling" at bounding box center [127, 211] width 102 height 9
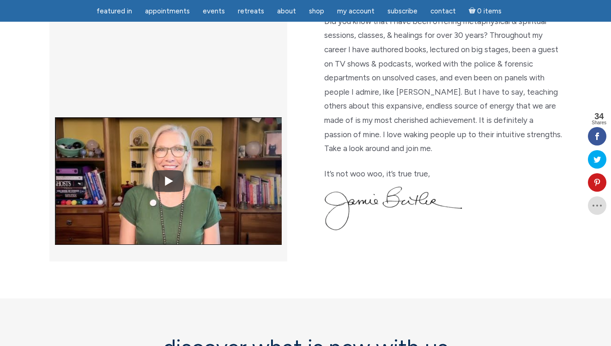
scroll to position [0, 0]
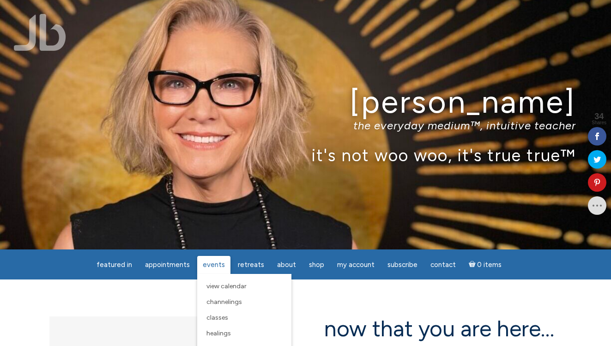
click at [216, 265] on span "Events" at bounding box center [214, 265] width 22 height 8
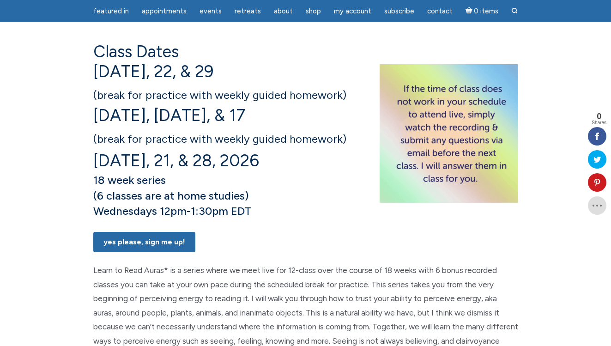
scroll to position [159, 0]
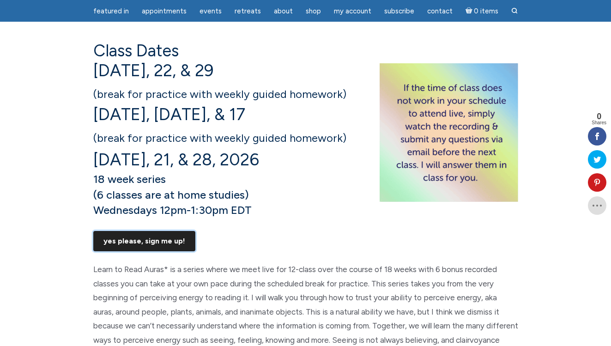
click at [133, 251] on link "Yes Please, Sign Me UP!" at bounding box center [144, 241] width 102 height 20
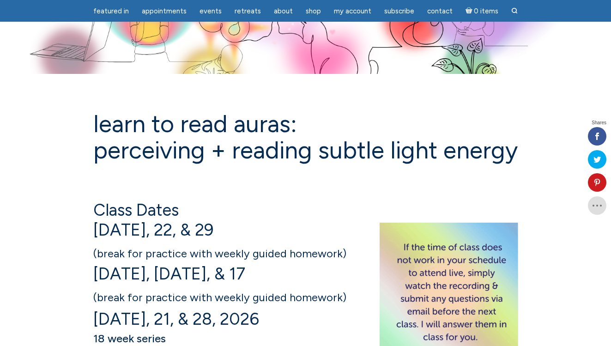
scroll to position [164, 0]
